Goal: Obtain resource: Obtain resource

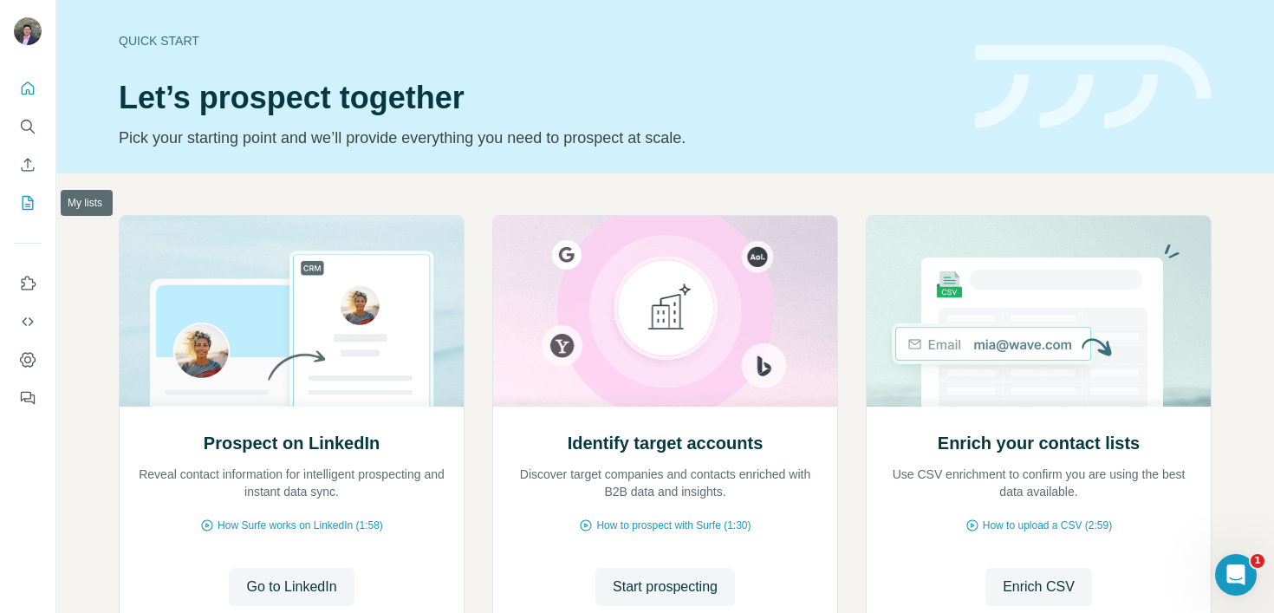
click at [38, 209] on button "My lists" at bounding box center [28, 202] width 28 height 31
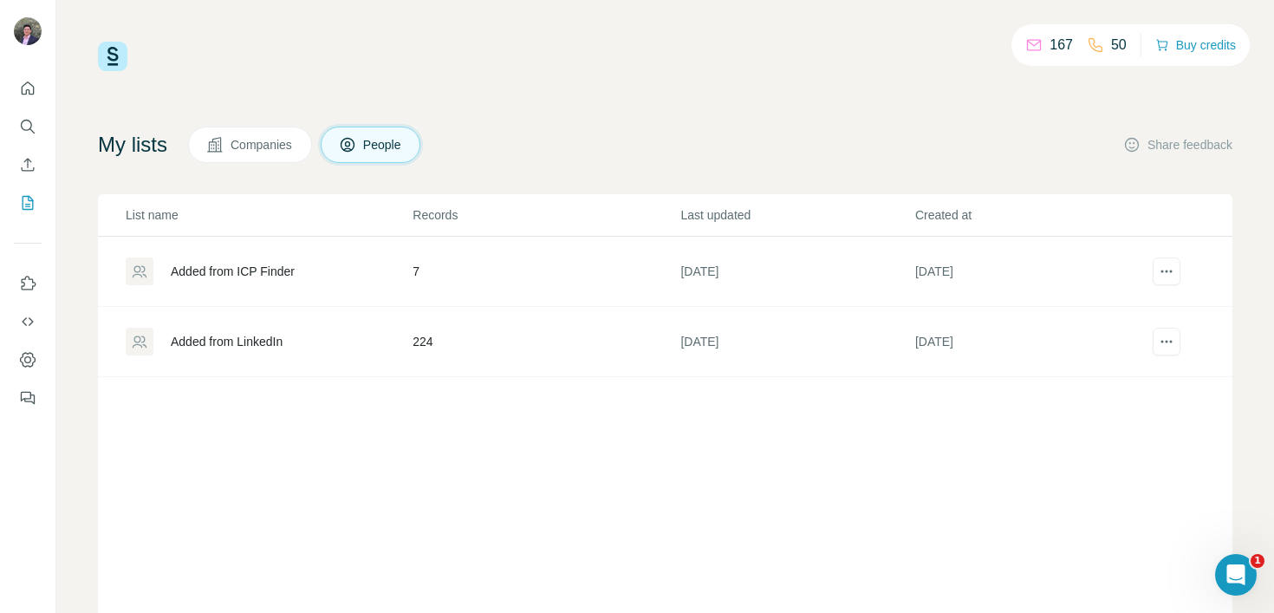
click at [204, 335] on div "Added from LinkedIn" at bounding box center [227, 341] width 112 height 17
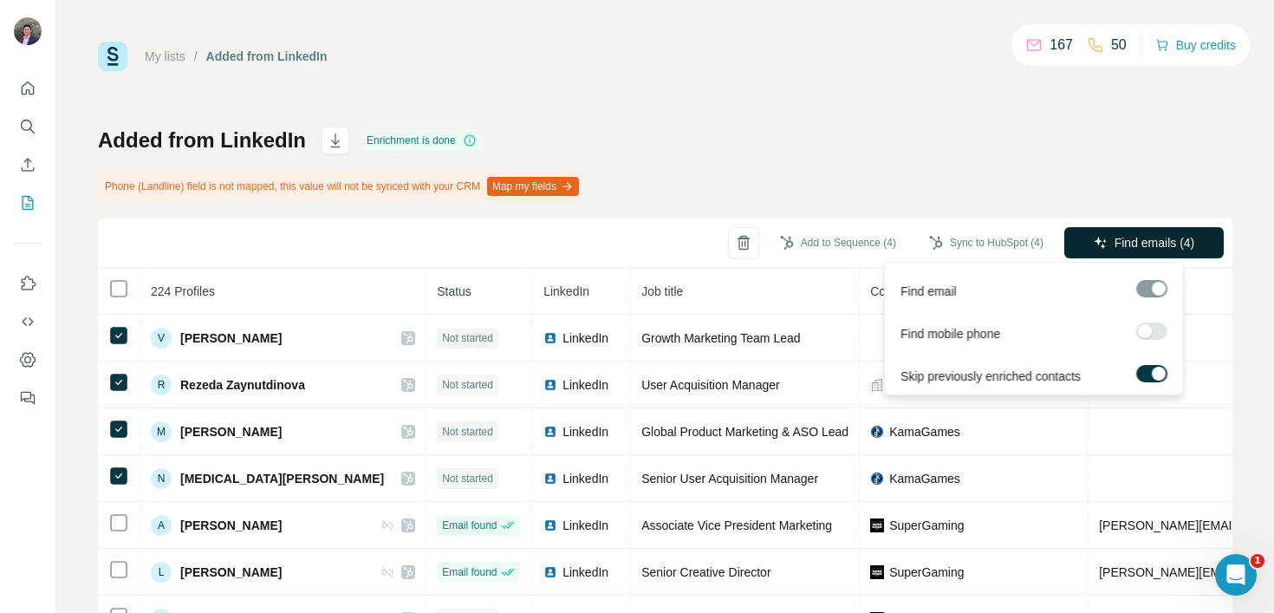
click at [1115, 244] on span "Find emails (4)" at bounding box center [1155, 242] width 81 height 17
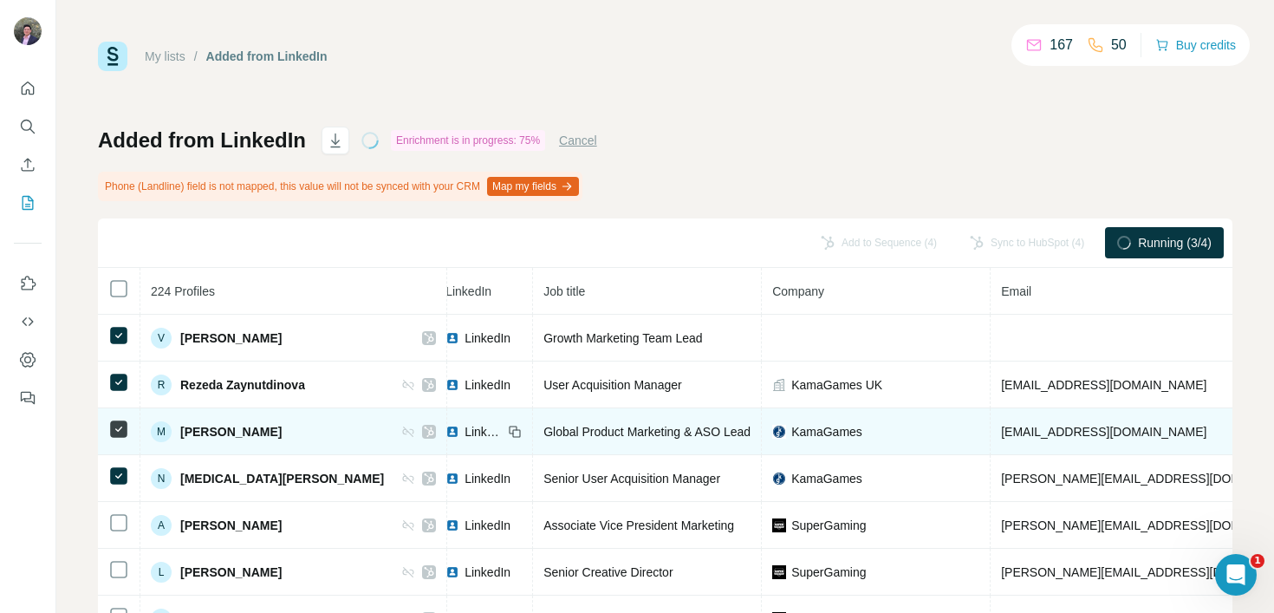
scroll to position [0, 118]
drag, startPoint x: 1108, startPoint y: 436, endPoint x: 920, endPoint y: 437, distance: 187.2
click at [992, 437] on td "m.iltybaeva@kamagames.com" at bounding box center [1155, 431] width 327 height 47
copy span "m.iltybaeva@kamagames.com"
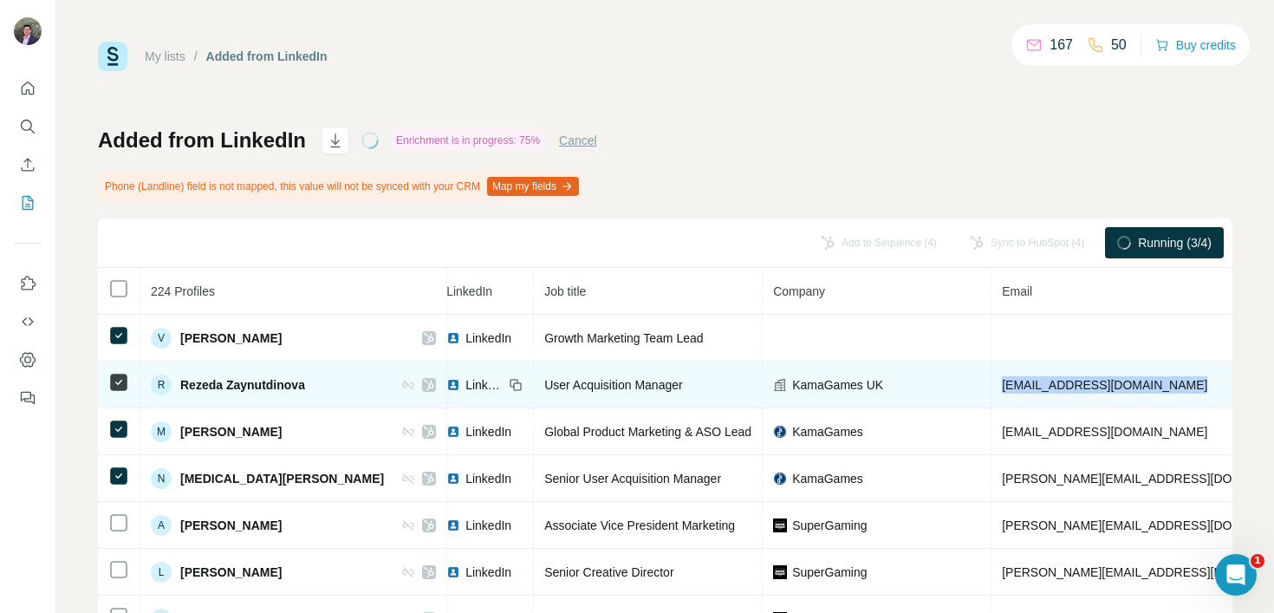
drag, startPoint x: 1122, startPoint y: 380, endPoint x: 930, endPoint y: 381, distance: 192.4
click at [992, 381] on td "r.zaynutdinova@kamagames.com" at bounding box center [1155, 384] width 327 height 47
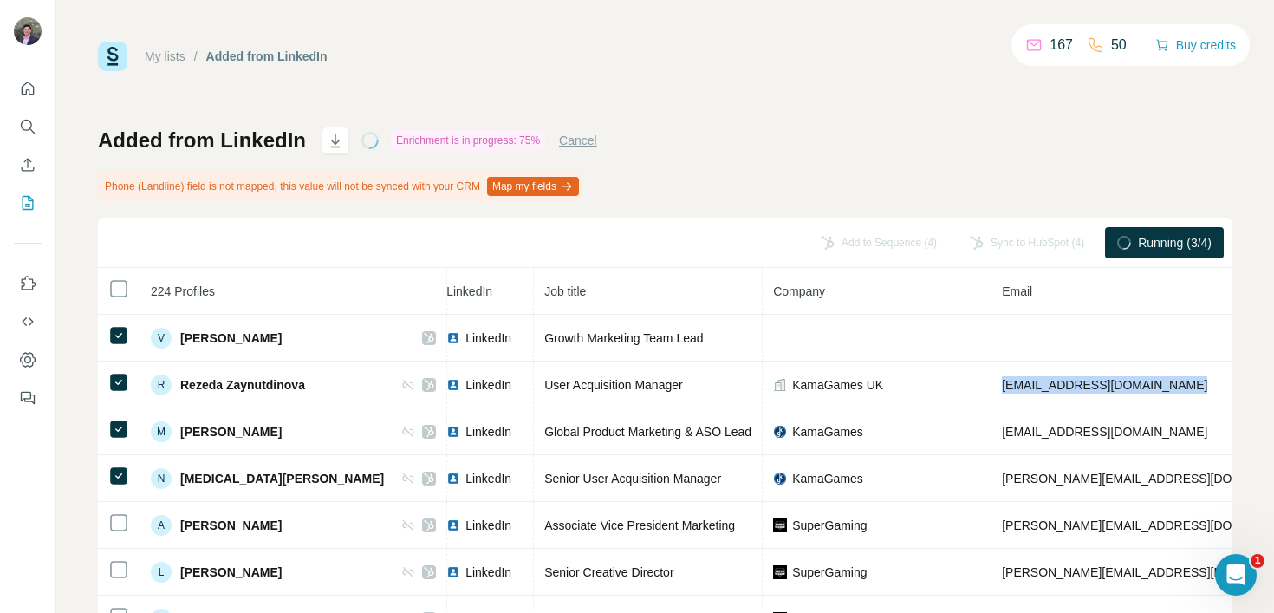
copy span "r.zaynutdinova@kamagames.com"
